Goal: Navigation & Orientation: Find specific page/section

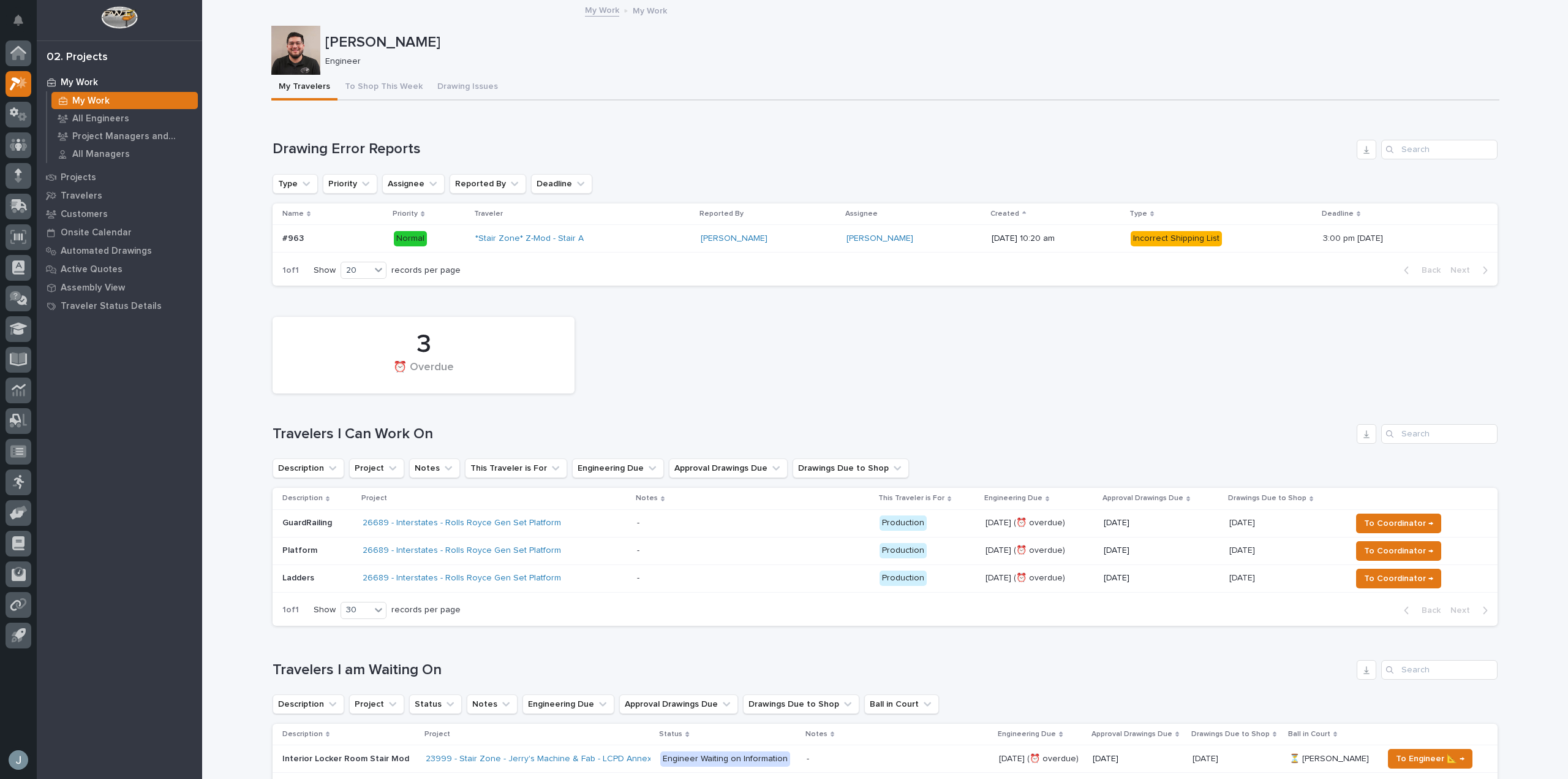
click at [89, 79] on p "My Work" at bounding box center [79, 82] width 38 height 11
click at [63, 75] on div "My Work" at bounding box center [119, 81] width 160 height 17
click at [19, 50] on icon at bounding box center [18, 54] width 12 height 12
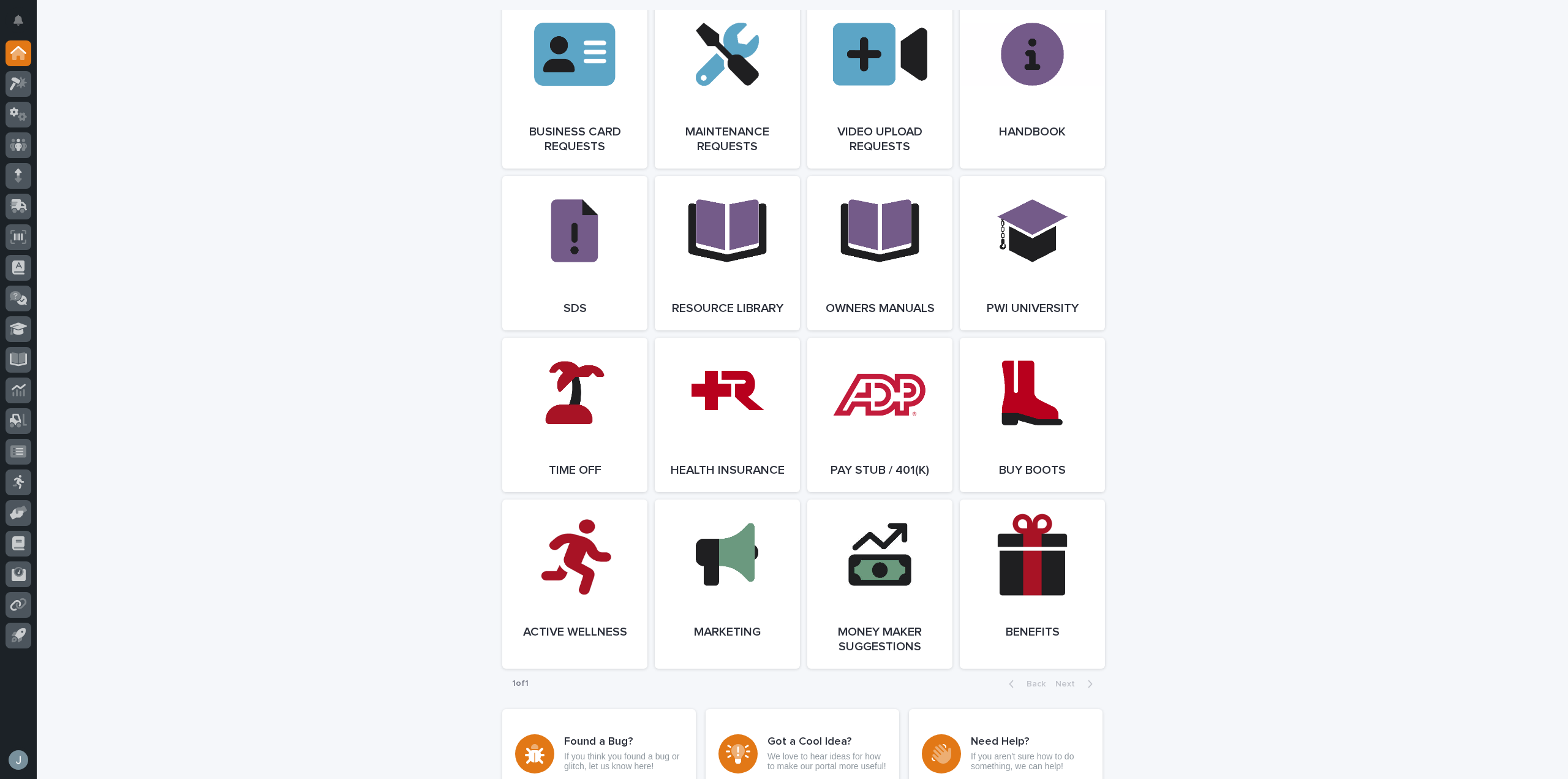
scroll to position [1898, 0]
click at [588, 464] on link "Open Link" at bounding box center [574, 415] width 145 height 155
click at [19, 45] on div at bounding box center [19, 54] width 26 height 26
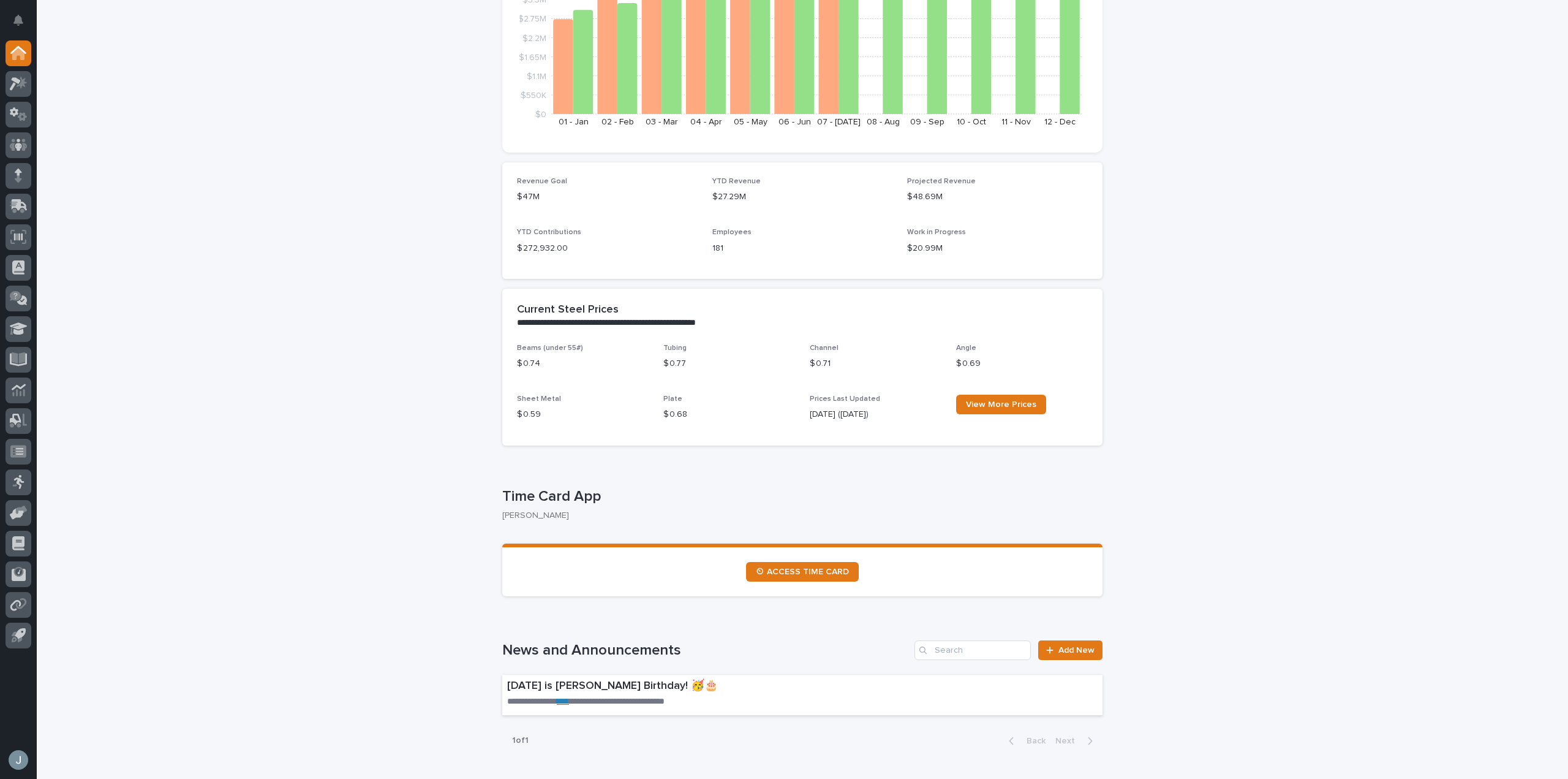
scroll to position [307, 0]
